Goal: Task Accomplishment & Management: Manage account settings

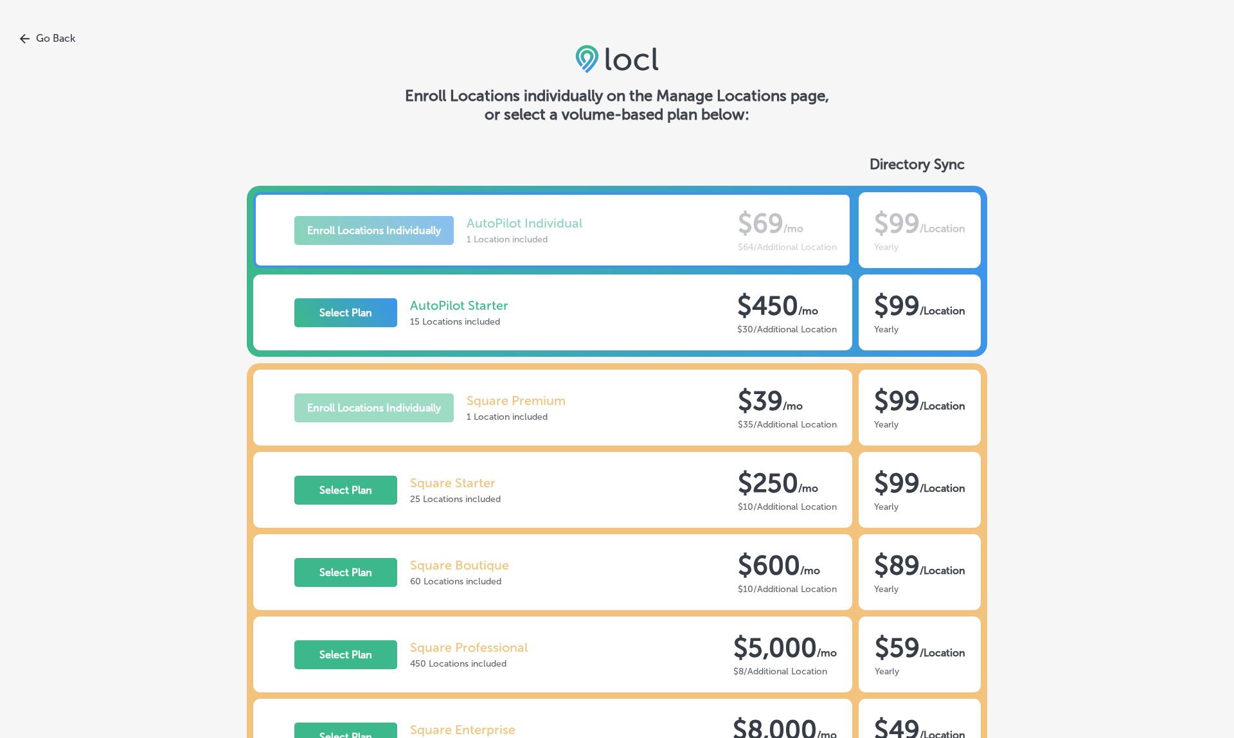
click at [65, 38] on link "Go Back" at bounding box center [617, 38] width 1234 height 12
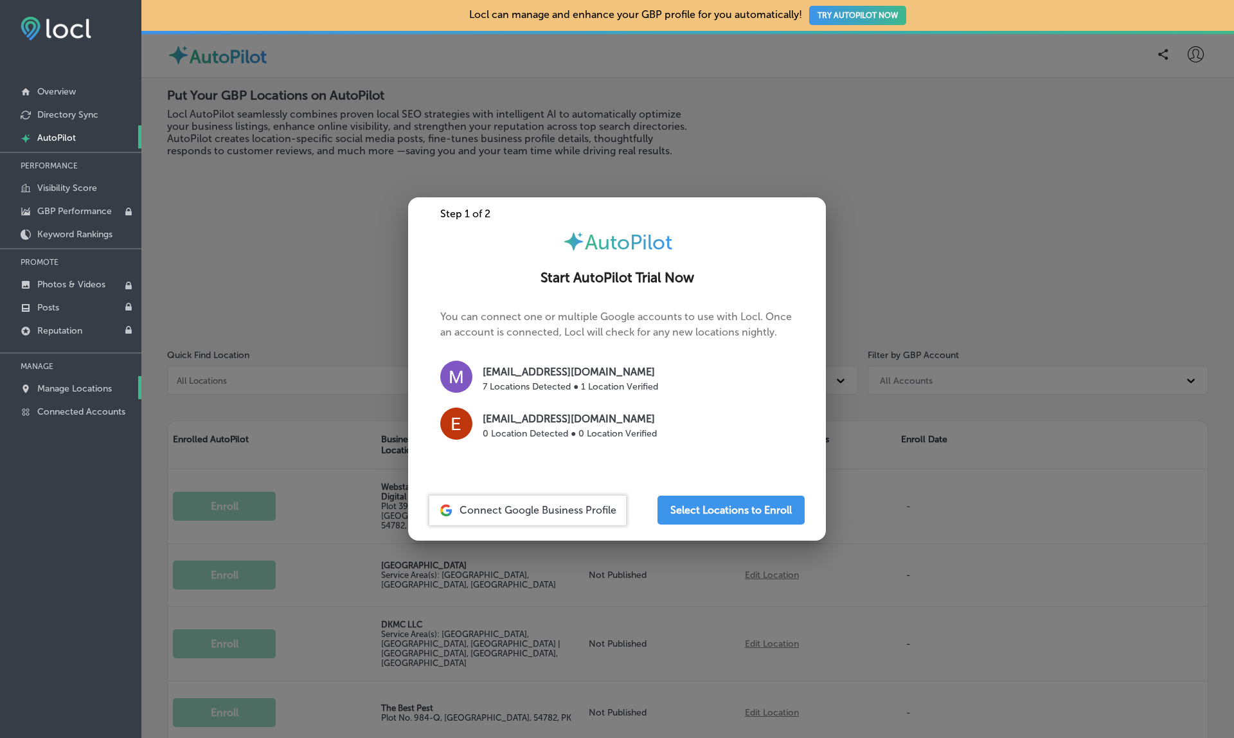
click at [84, 392] on p "Manage Locations" at bounding box center [74, 388] width 75 height 11
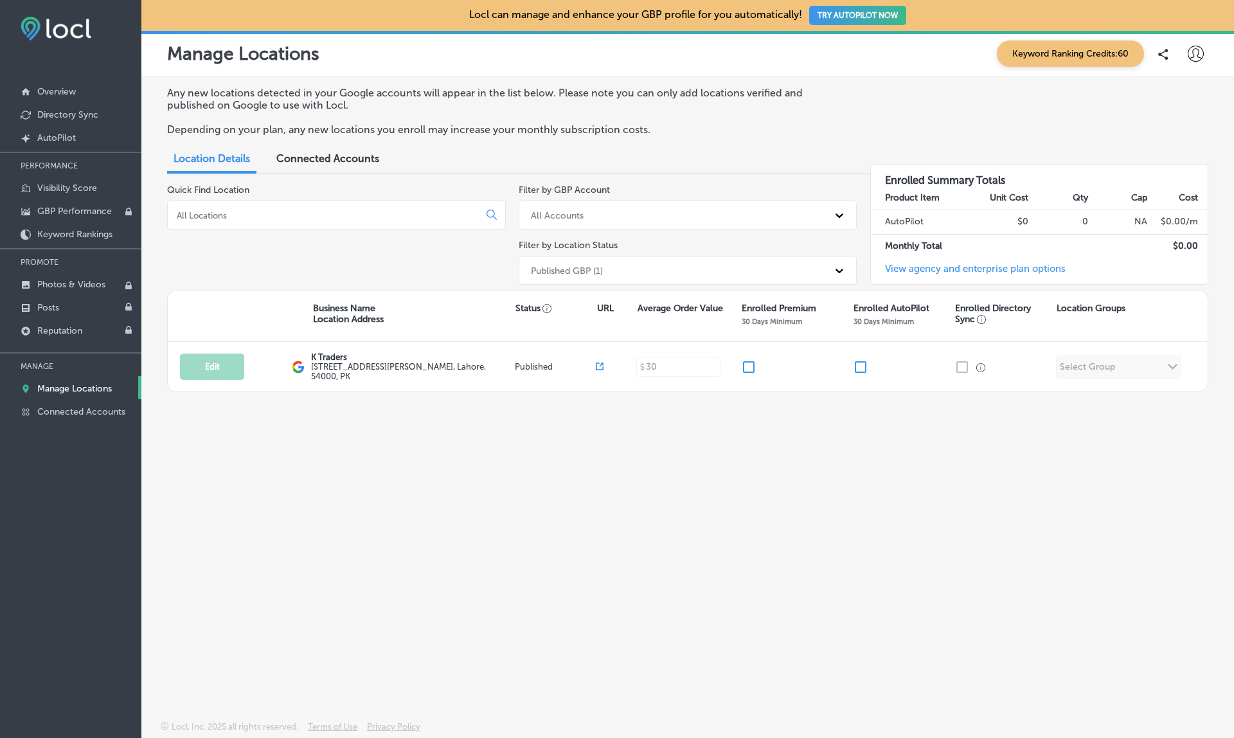
click at [946, 265] on link "View agency and enterprise plan options" at bounding box center [968, 273] width 195 height 21
